Goal: Information Seeking & Learning: Learn about a topic

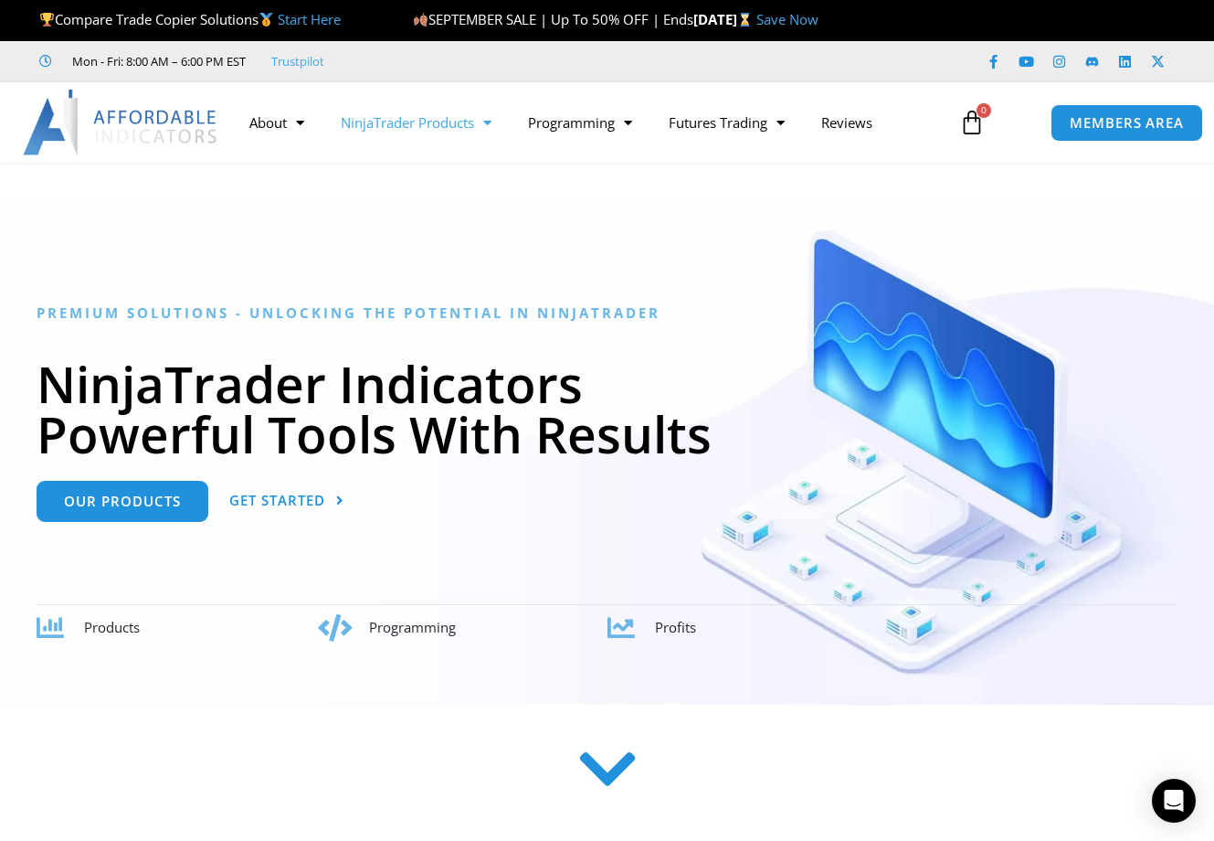
click at [408, 123] on link "NinjaTrader Products" at bounding box center [416, 122] width 187 height 42
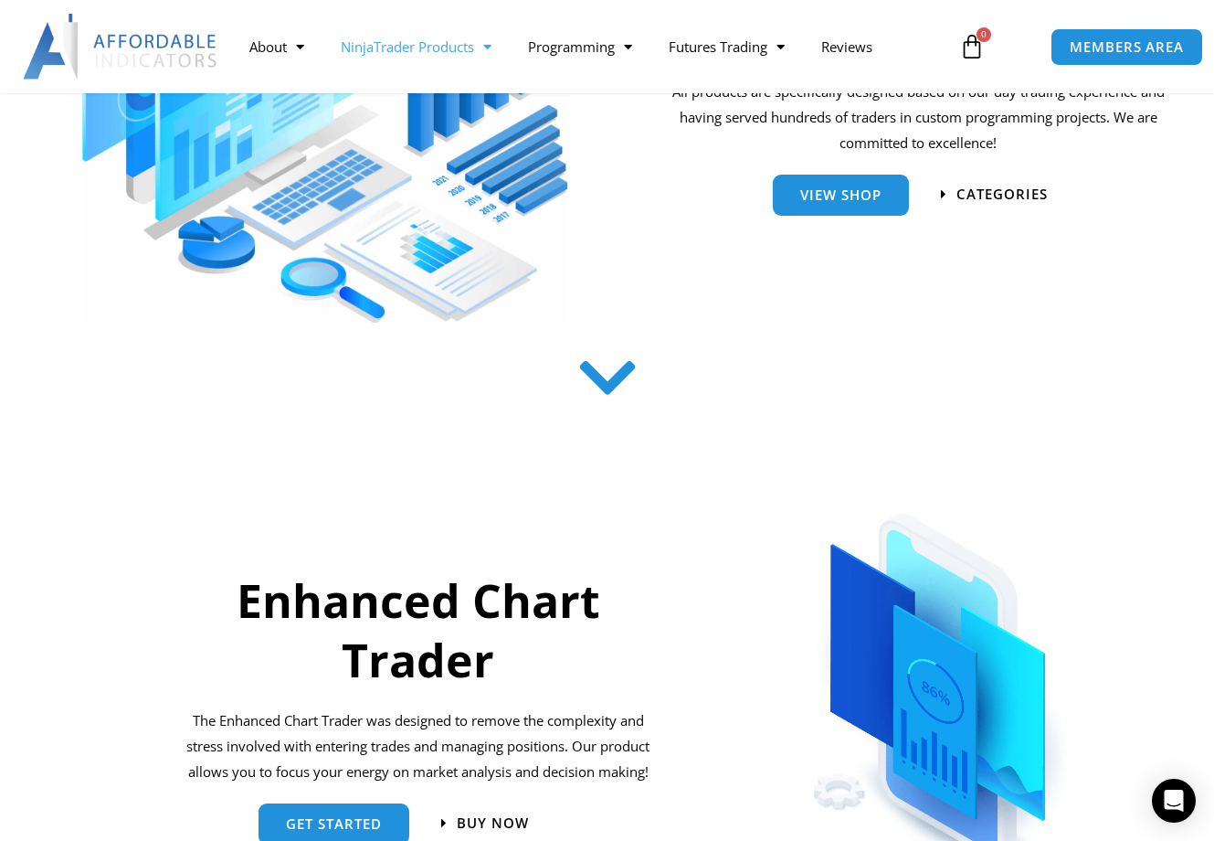
scroll to position [365, 0]
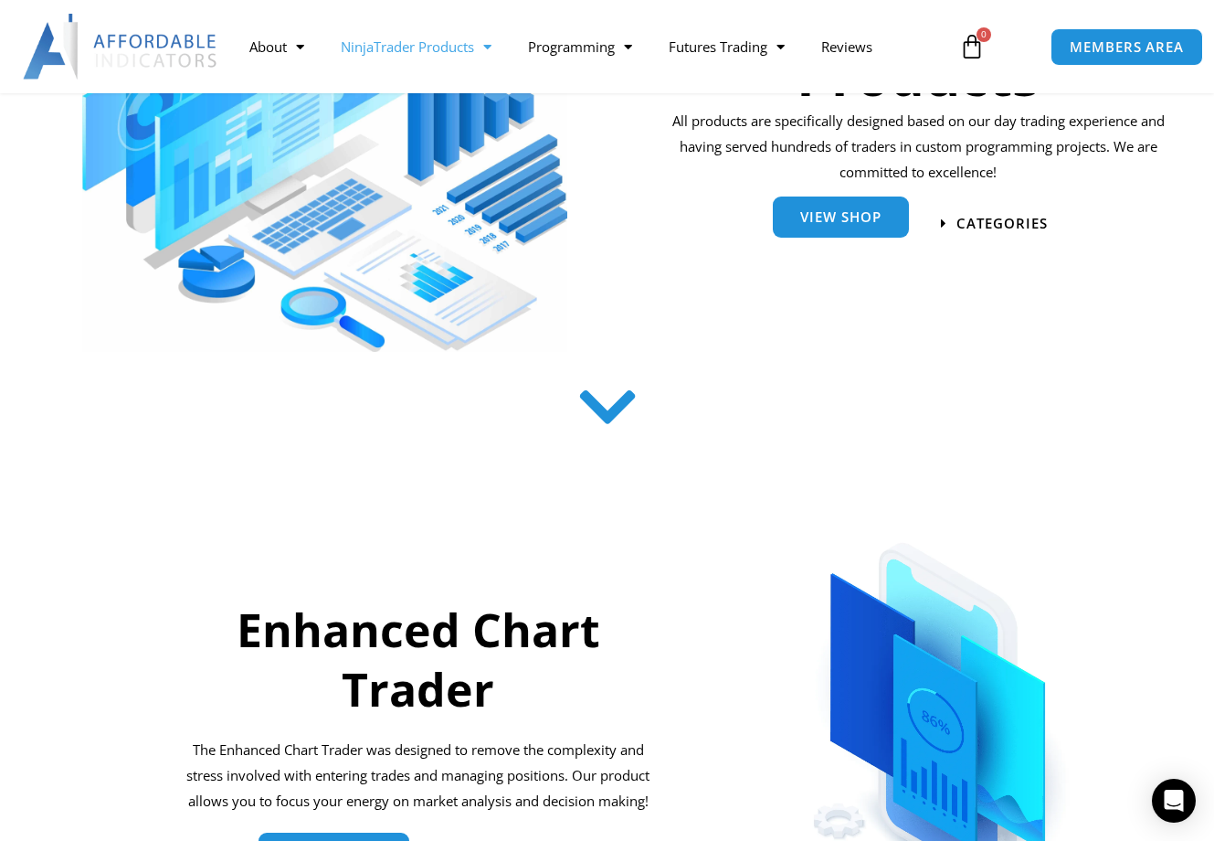
click at [803, 232] on link "View Shop" at bounding box center [841, 216] width 136 height 41
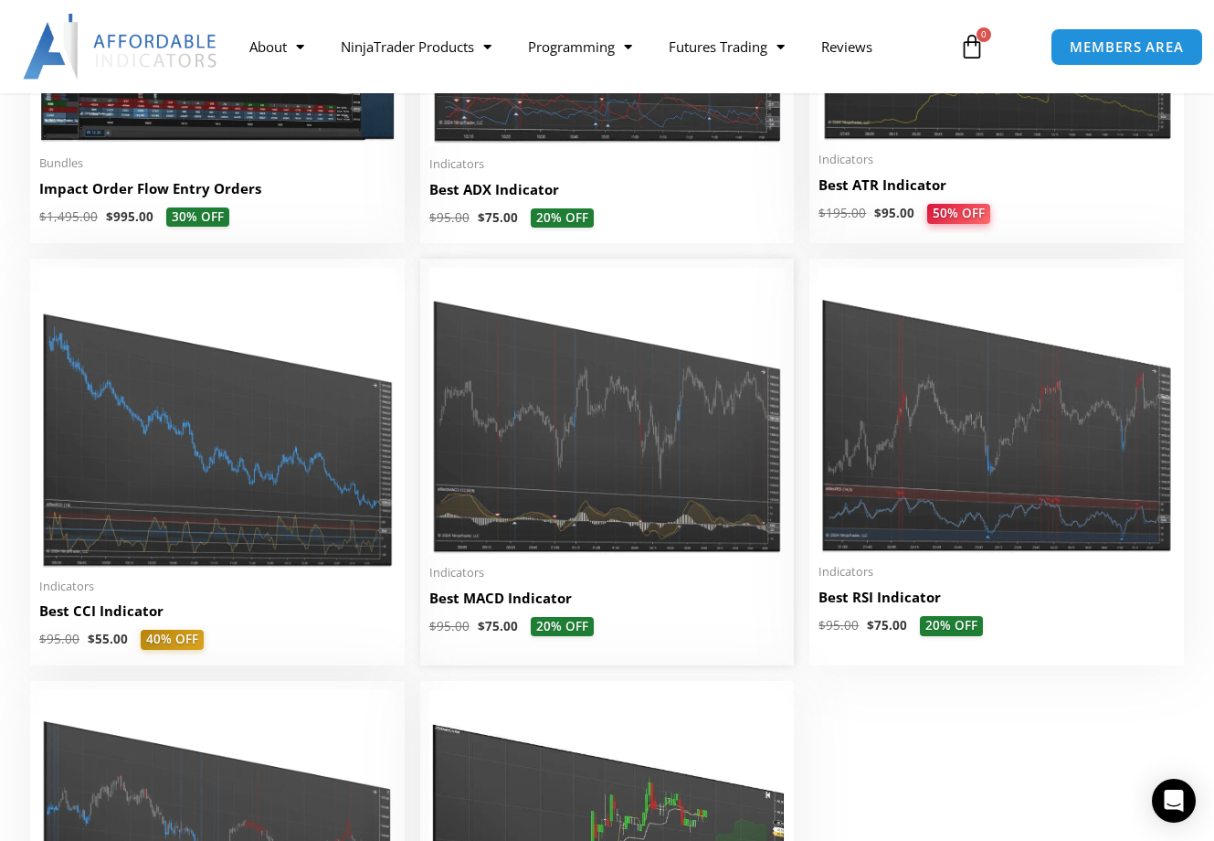
scroll to position [3655, 0]
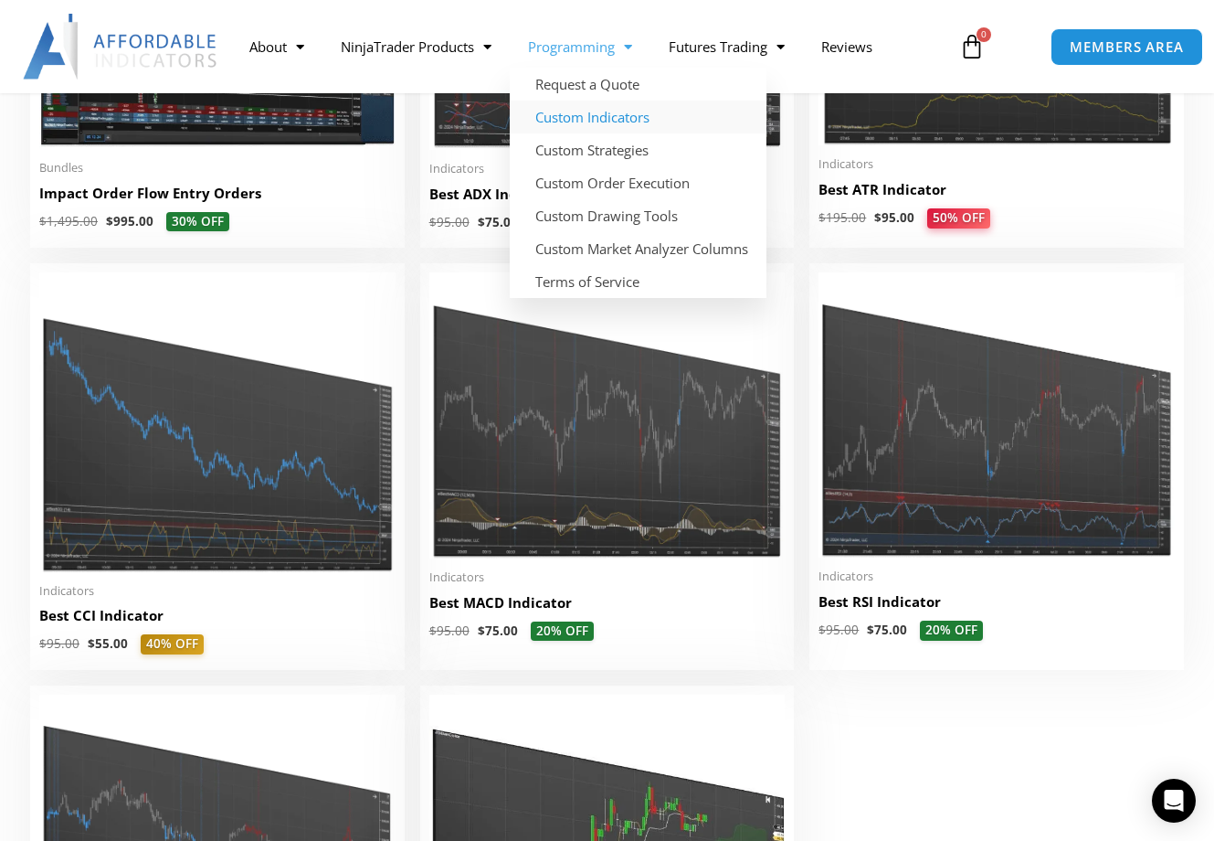
click at [595, 111] on link "Custom Indicators" at bounding box center [638, 117] width 257 height 33
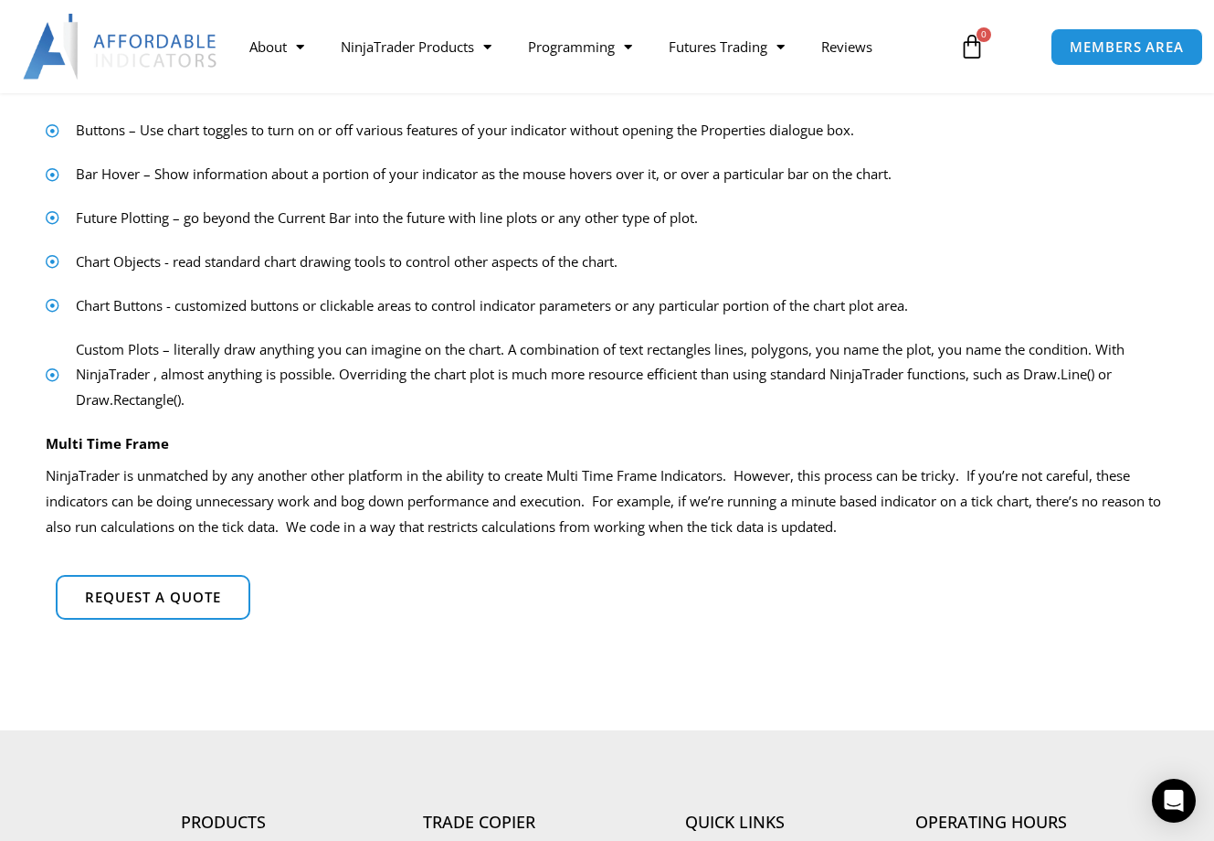
scroll to position [1096, 0]
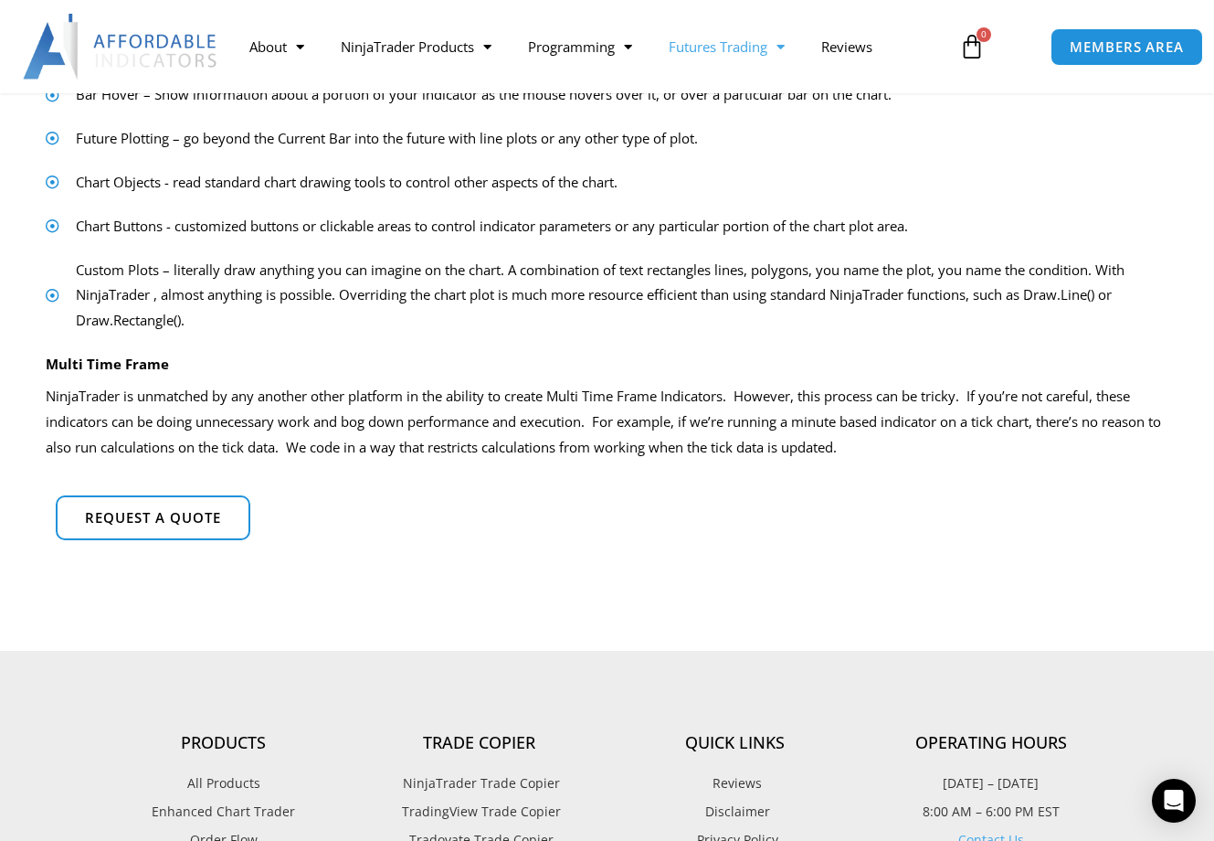
click at [709, 49] on link "Futures Trading" at bounding box center [727, 47] width 153 height 42
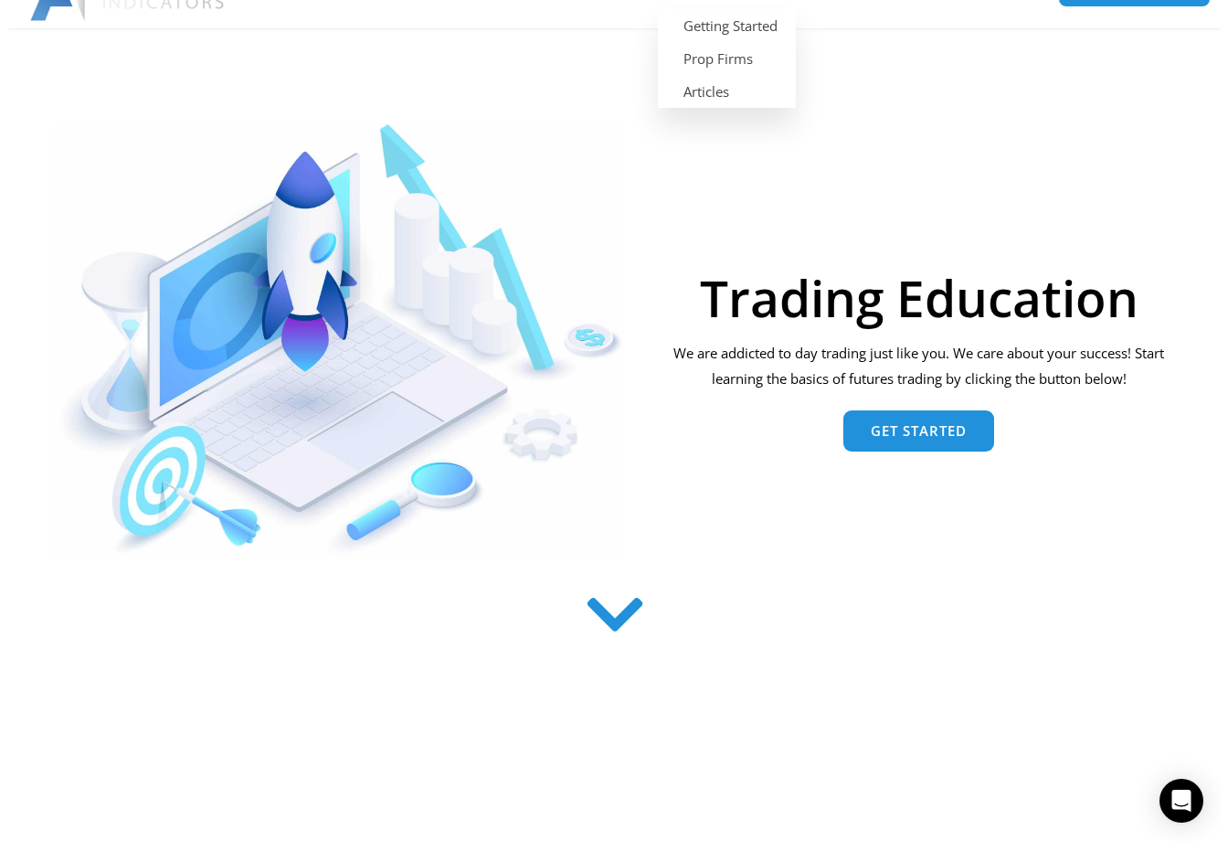
scroll to position [640, 0]
